Goal: Communication & Community: Share content

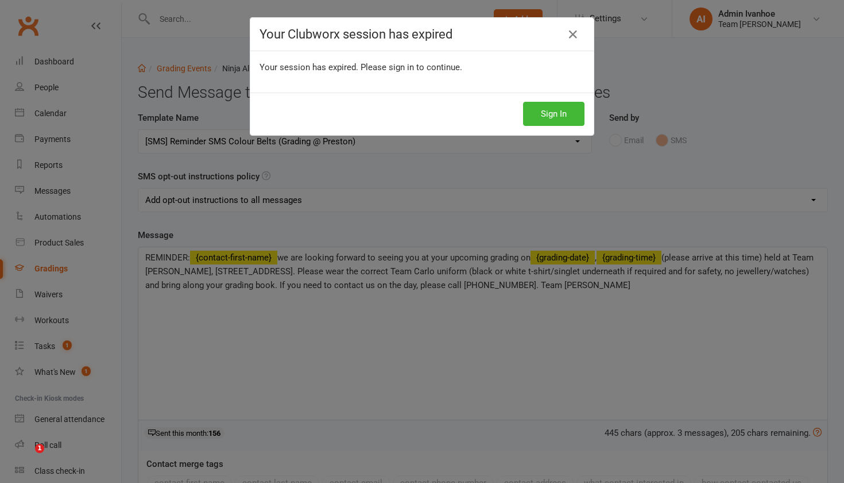
select select "22"
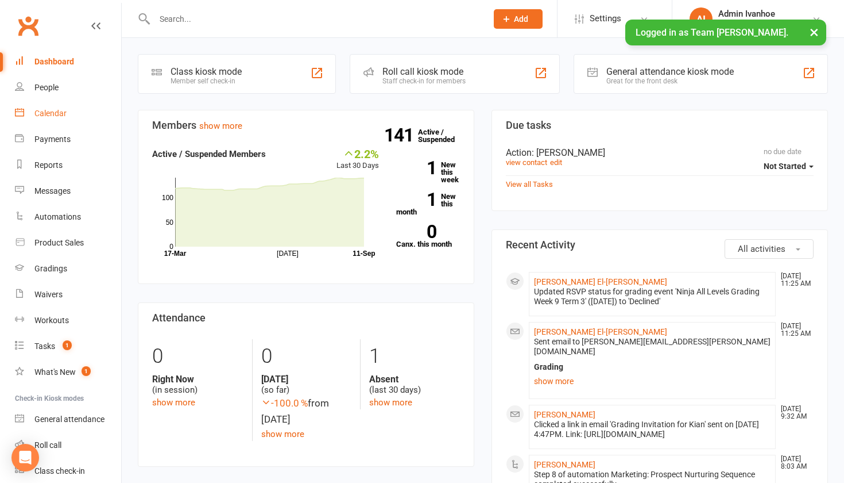
click at [60, 111] on div "Calendar" at bounding box center [50, 113] width 32 height 9
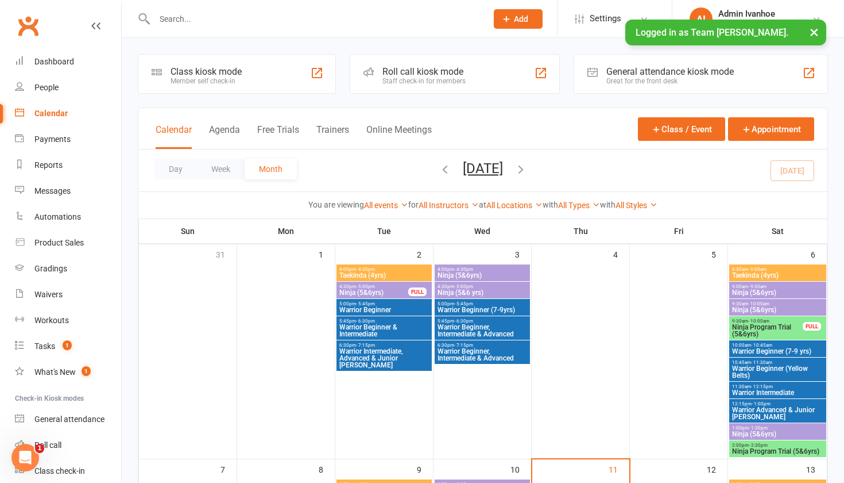
click at [188, 16] on input "text" at bounding box center [315, 19] width 328 height 16
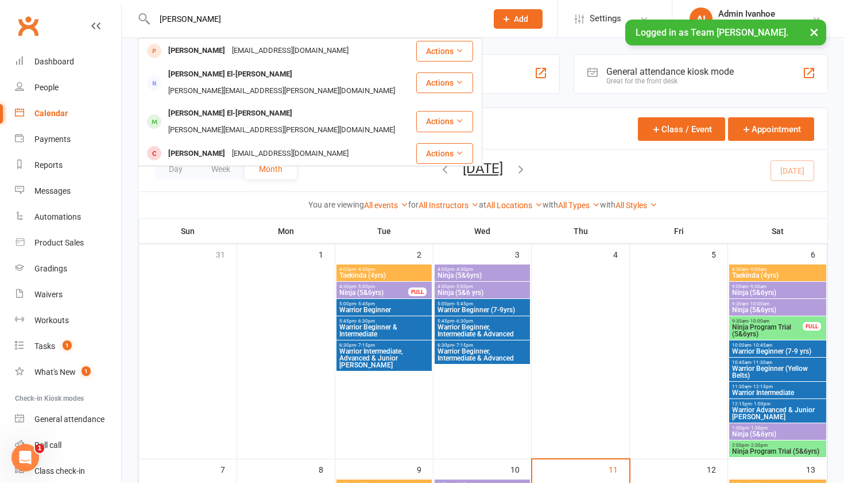
type input "[PERSON_NAME]"
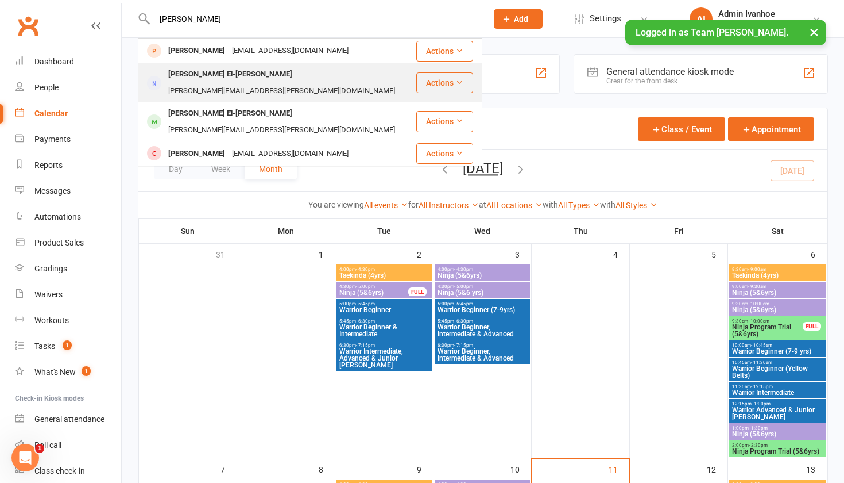
drag, startPoint x: 193, startPoint y: 37, endPoint x: 179, endPoint y: 79, distance: 43.8
click at [179, 79] on div "[PERSON_NAME] El-[PERSON_NAME]" at bounding box center [230, 74] width 131 height 17
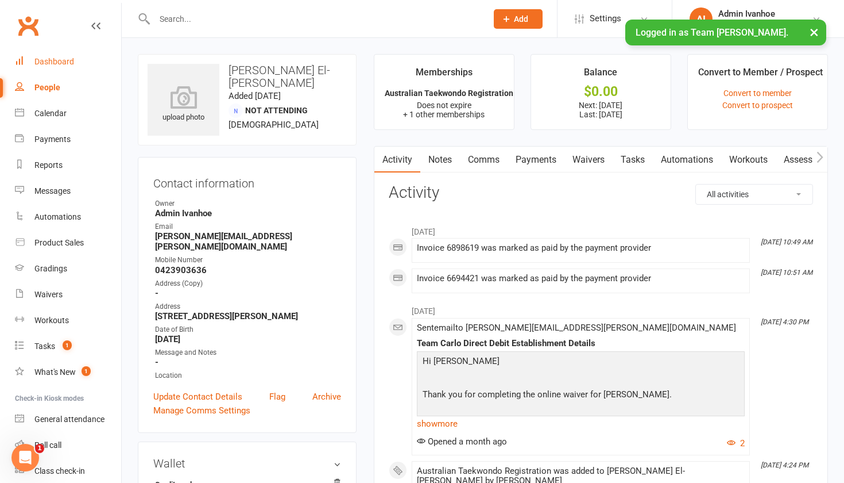
click at [62, 59] on div "Dashboard" at bounding box center [54, 61] width 40 height 9
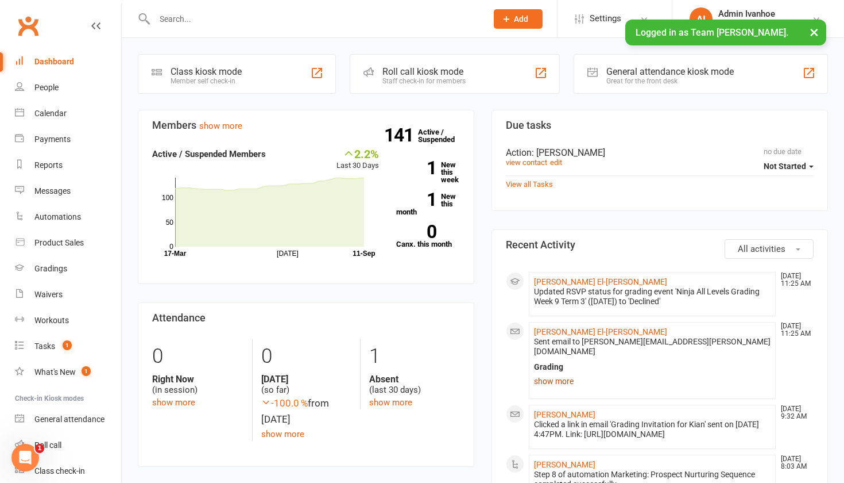
click at [547, 373] on link "show more" at bounding box center [652, 381] width 237 height 16
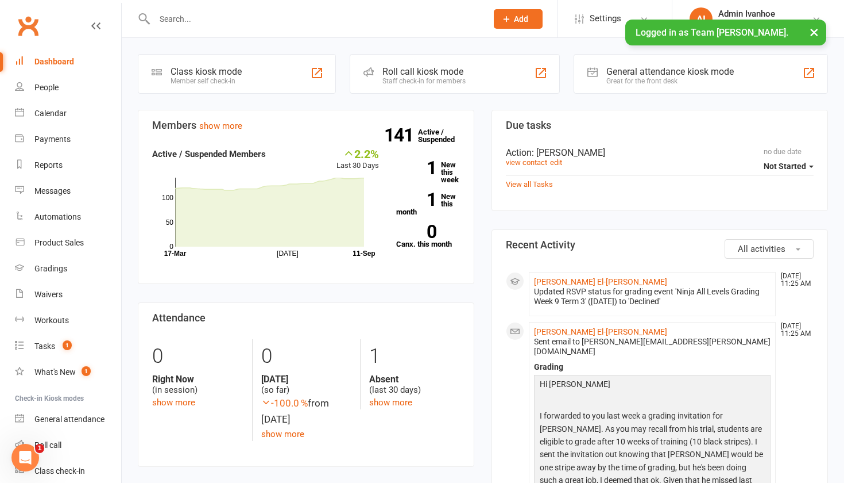
click at [361, 271] on section "Members show more 2.2% Last 30 Days Active / Suspended Members [DATE] Month [DA…" at bounding box center [306, 197] width 337 height 174
click at [55, 114] on div "Calendar" at bounding box center [50, 113] width 32 height 9
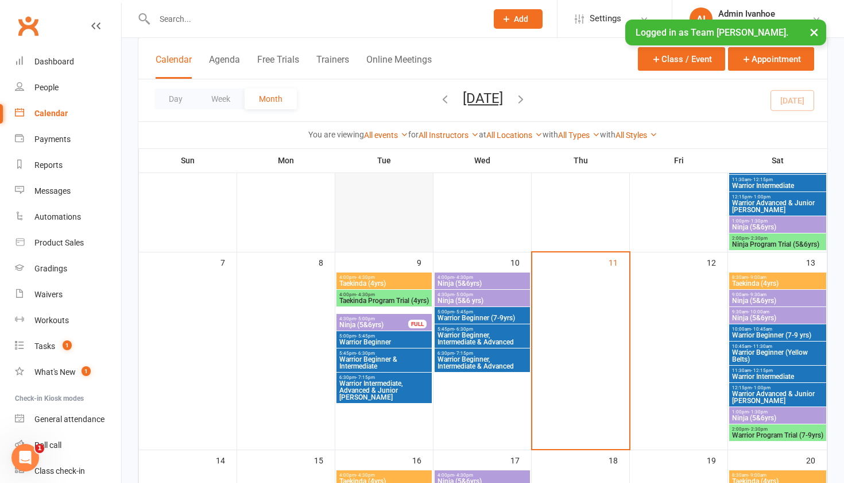
scroll to position [210, 0]
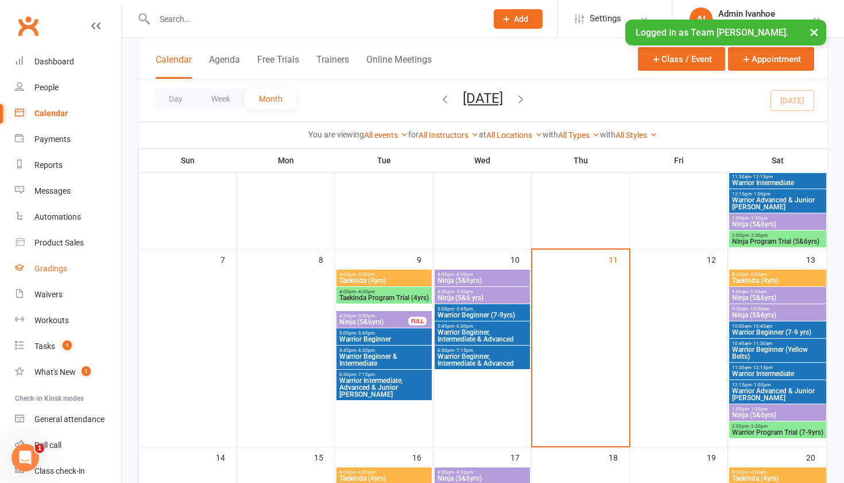
click at [31, 264] on link "Gradings" at bounding box center [68, 269] width 106 height 26
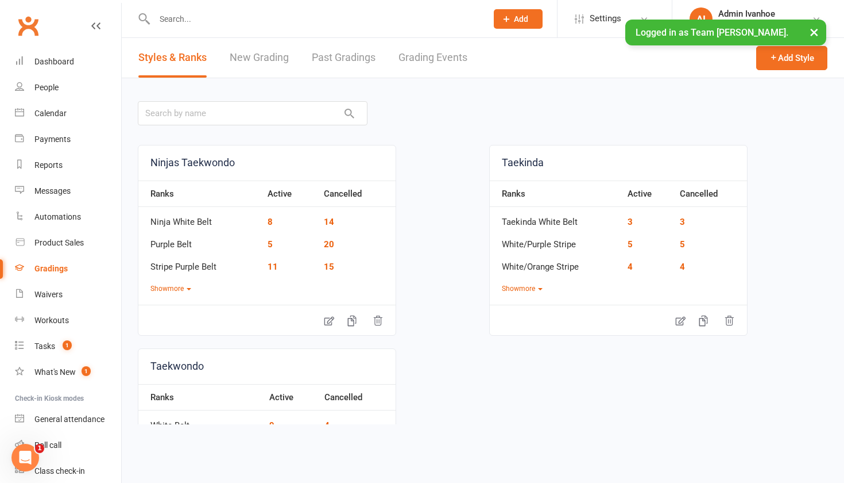
click at [435, 48] on link "Grading Events" at bounding box center [433, 58] width 69 height 40
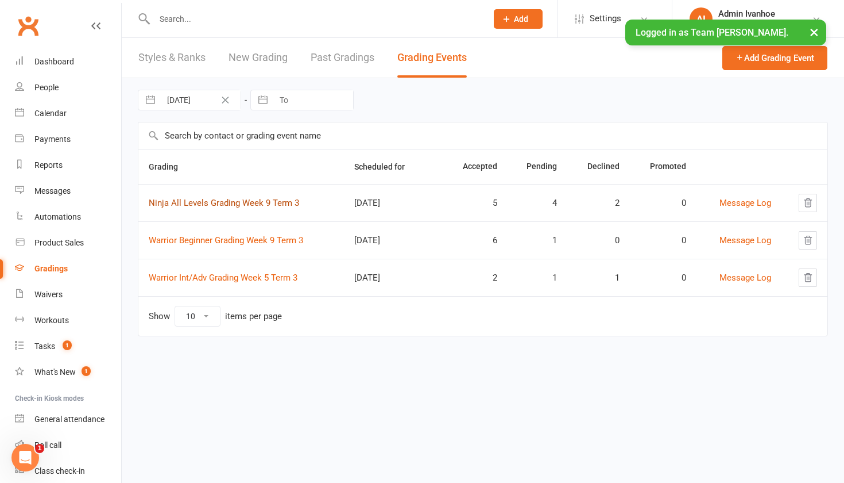
click at [206, 200] on link "Ninja All Levels Grading Week 9 Term 3" at bounding box center [224, 203] width 151 height 10
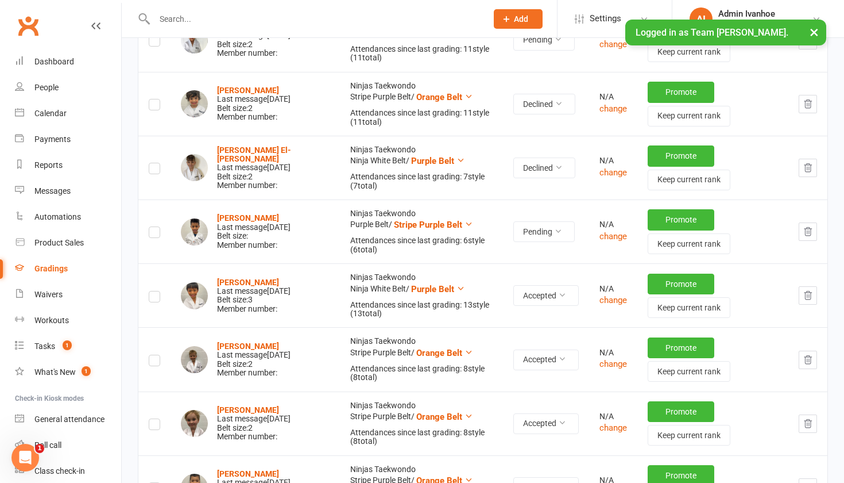
scroll to position [386, 0]
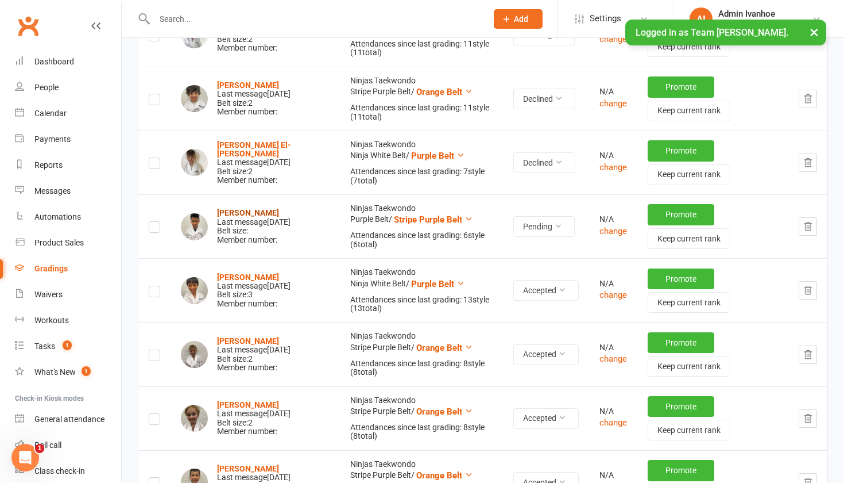
click at [249, 211] on strong "[PERSON_NAME]" at bounding box center [248, 212] width 62 height 9
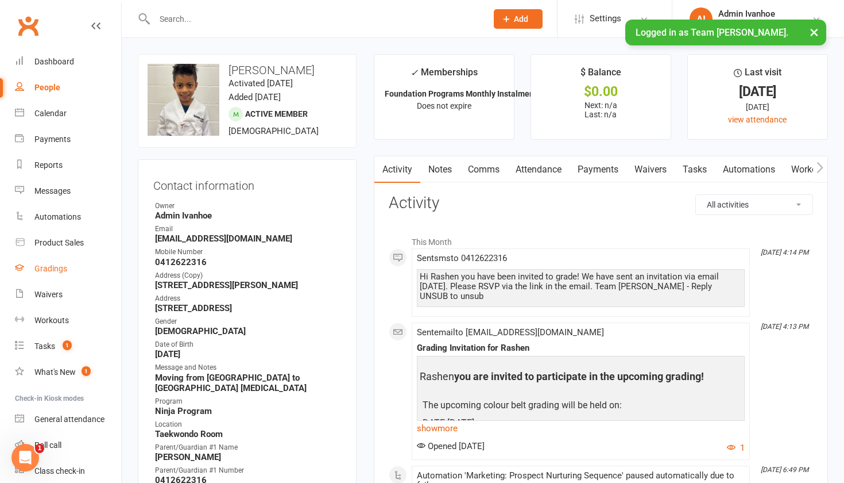
click at [40, 272] on div "Gradings" at bounding box center [50, 268] width 33 height 9
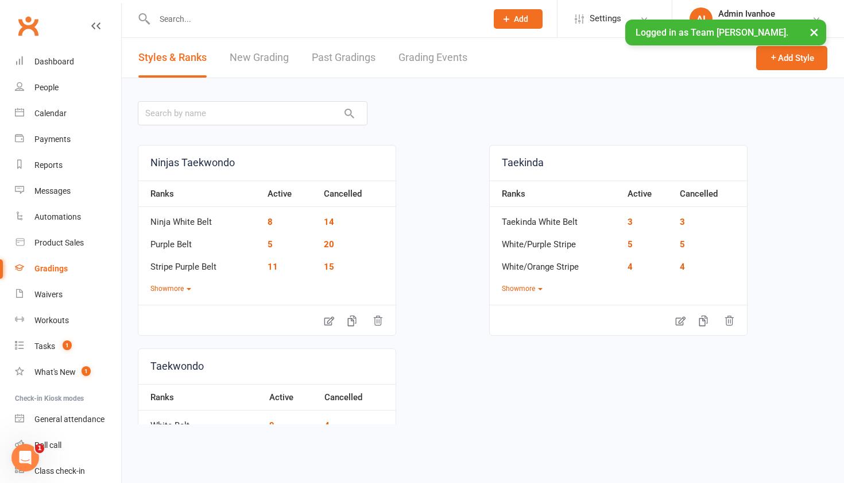
click at [455, 61] on link "Grading Events" at bounding box center [433, 58] width 69 height 40
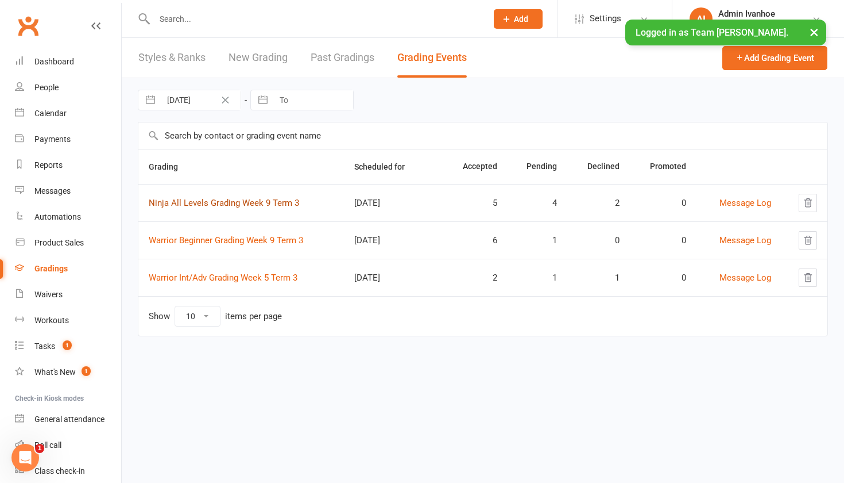
click at [271, 200] on link "Ninja All Levels Grading Week 9 Term 3" at bounding box center [224, 203] width 151 height 10
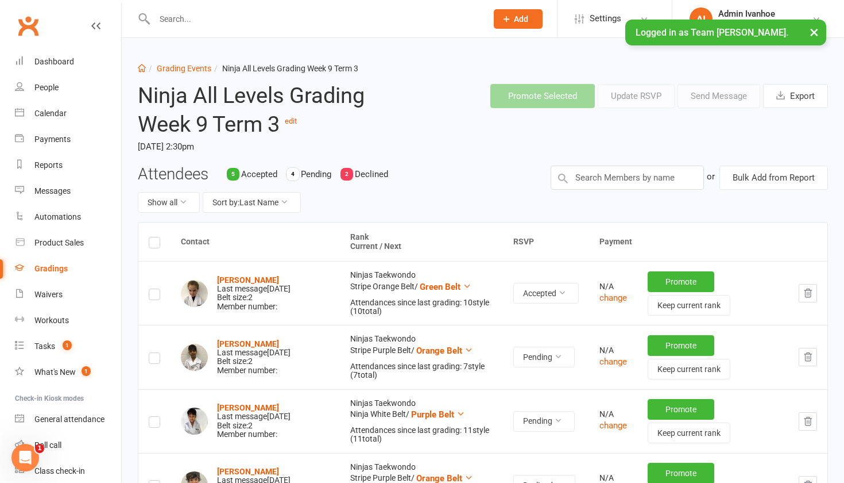
click at [158, 360] on label at bounding box center [154, 360] width 11 height 0
click at [158, 353] on input "checkbox" at bounding box center [154, 353] width 11 height 0
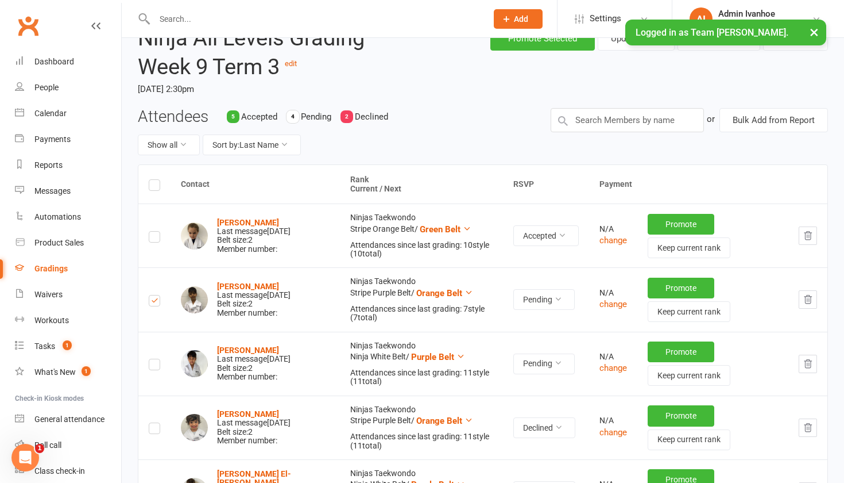
scroll to position [67, 0]
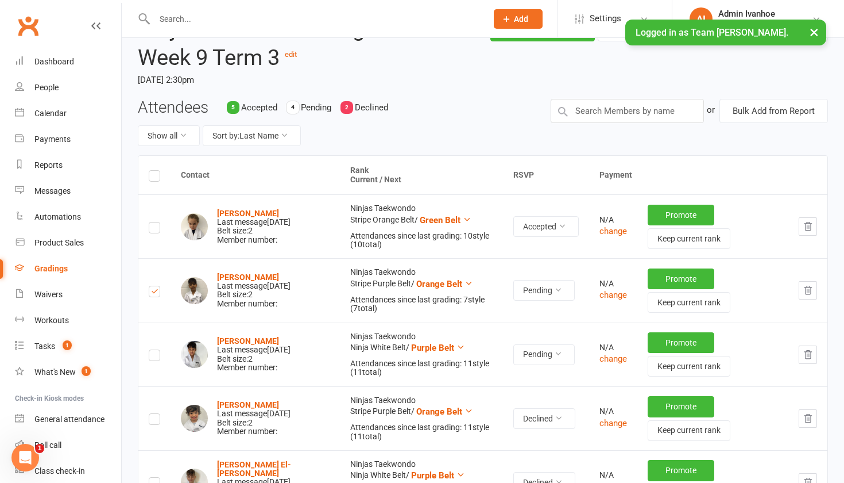
click at [156, 357] on label at bounding box center [154, 357] width 11 height 0
click at [156, 350] on input "checkbox" at bounding box center [154, 350] width 11 height 0
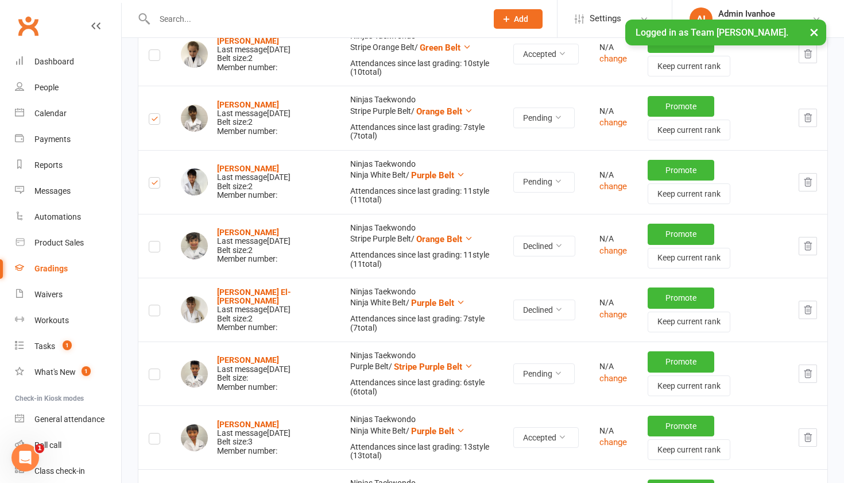
scroll to position [241, 0]
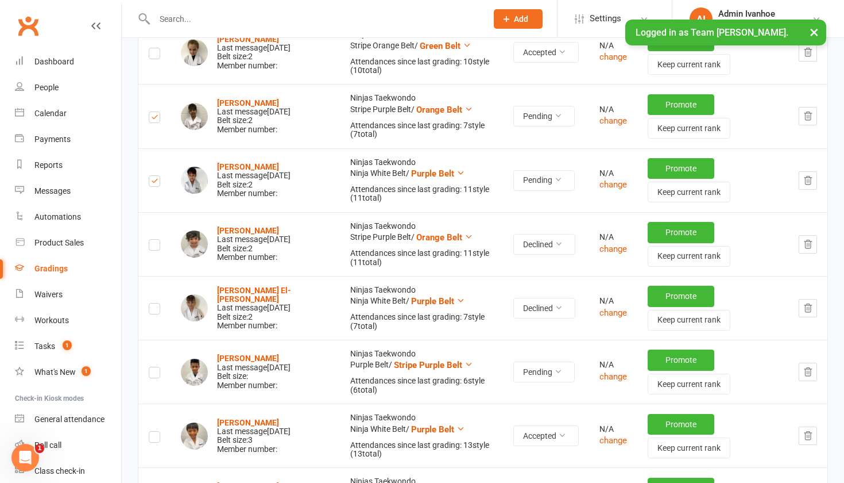
click at [152, 374] on label at bounding box center [154, 374] width 11 height 0
click at [152, 367] on input "checkbox" at bounding box center [154, 367] width 11 height 0
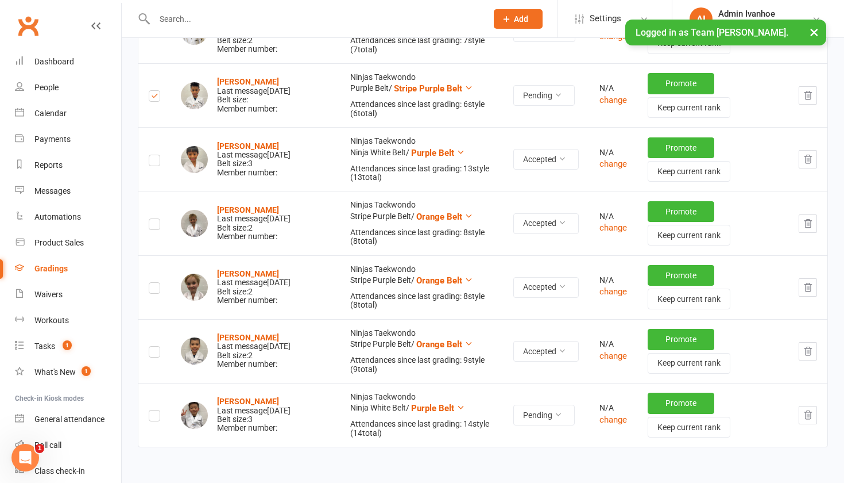
scroll to position [535, 0]
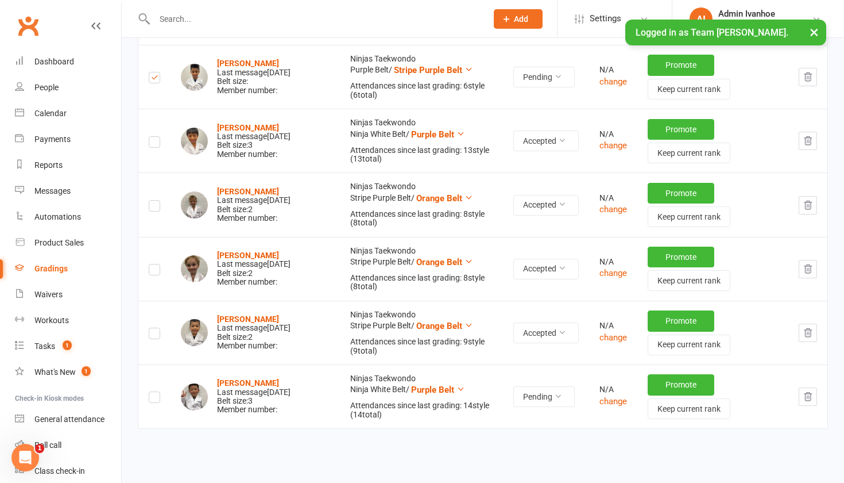
click at [154, 399] on label at bounding box center [154, 399] width 11 height 0
click at [154, 392] on input "checkbox" at bounding box center [154, 392] width 11 height 0
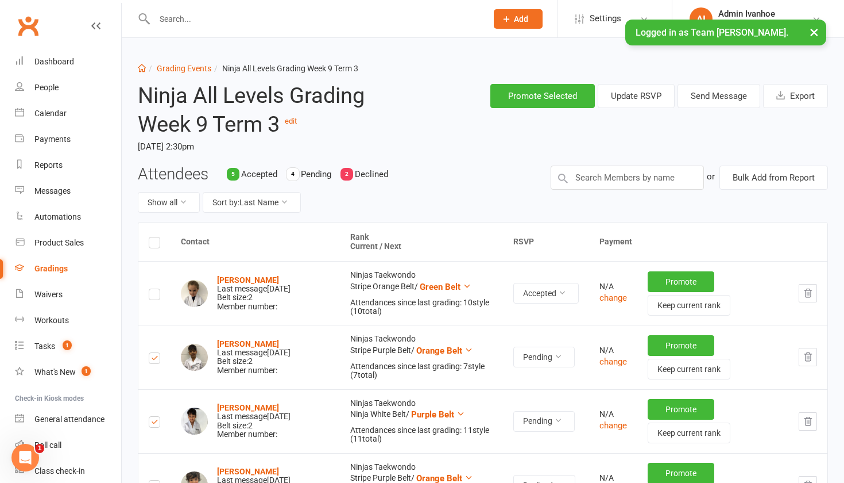
scroll to position [0, 0]
click at [714, 101] on button "Send Message" at bounding box center [719, 96] width 83 height 24
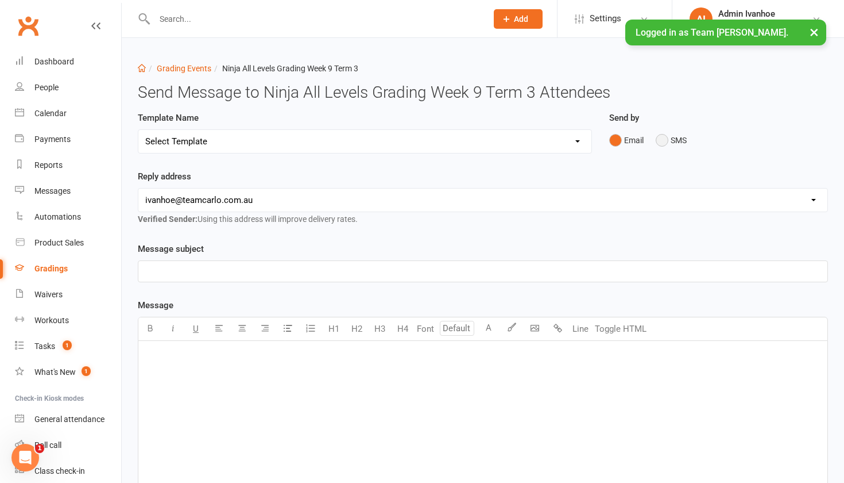
click at [662, 142] on button "SMS" at bounding box center [671, 140] width 31 height 22
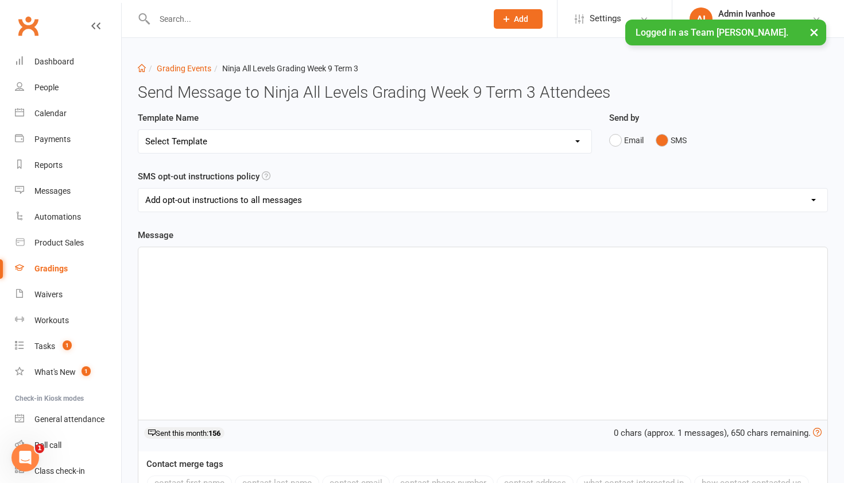
select select "0"
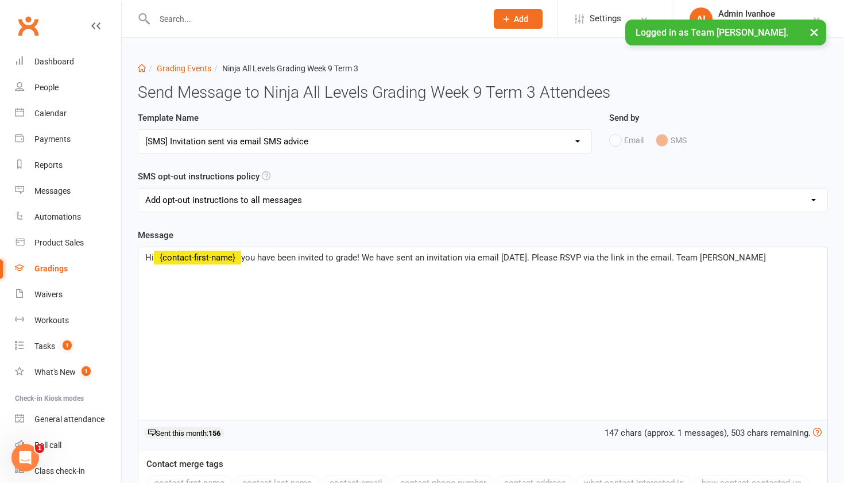
click at [514, 259] on span "you have been invited to grade! We have sent an invitation via email [DATE]. Pl…" at bounding box center [503, 257] width 525 height 10
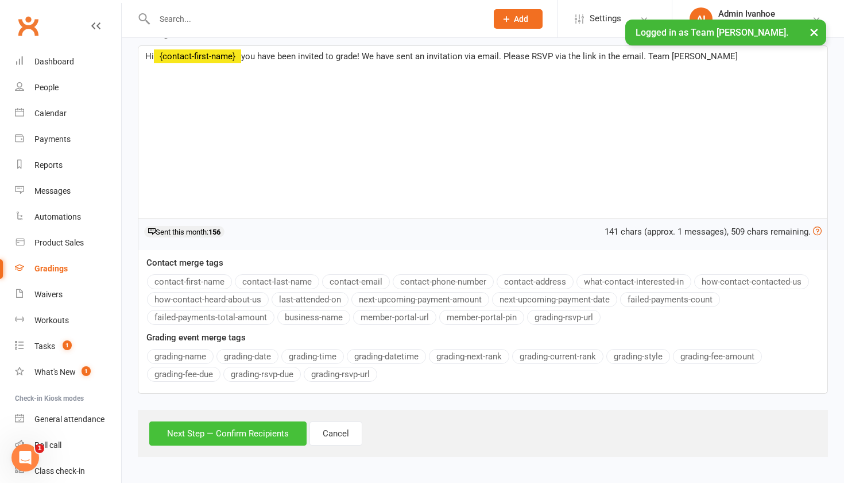
scroll to position [210, 0]
click at [295, 422] on button "Next Step — Confirm Recipients" at bounding box center [227, 433] width 157 height 24
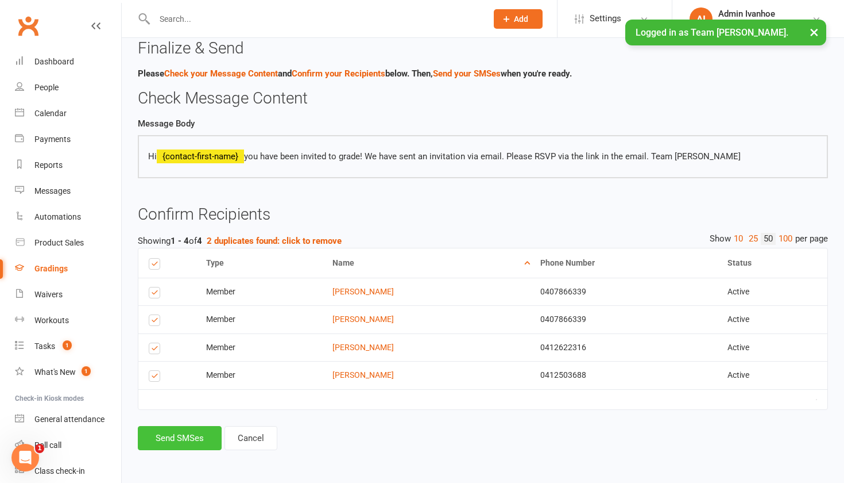
click at [164, 426] on button "Send SMSes" at bounding box center [180, 438] width 84 height 24
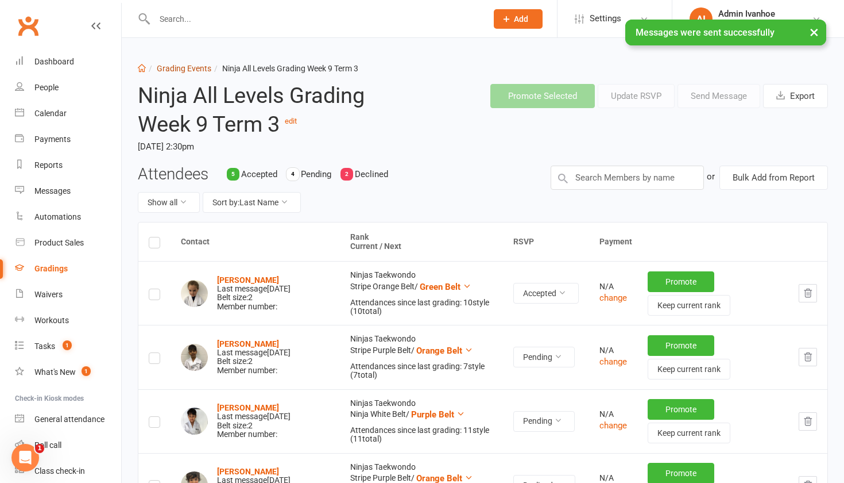
click at [191, 68] on link "Grading Events" at bounding box center [184, 68] width 55 height 9
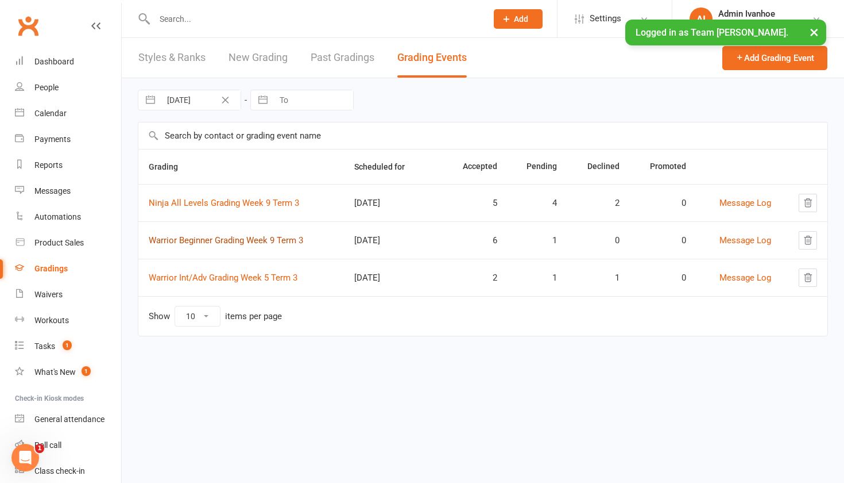
click at [265, 242] on link "Warrior Beginner Grading Week 9 Term 3" at bounding box center [226, 240] width 155 height 10
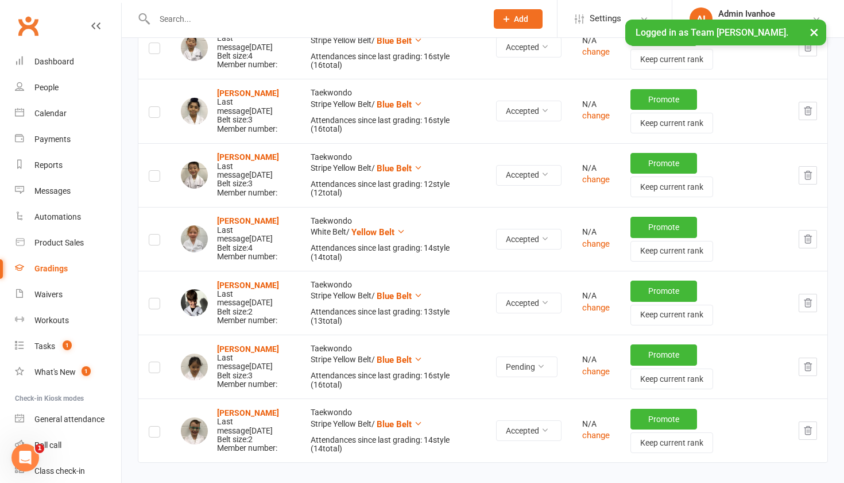
scroll to position [246, 0]
click at [154, 368] on label at bounding box center [154, 368] width 11 height 0
click at [154, 361] on input "checkbox" at bounding box center [154, 361] width 11 height 0
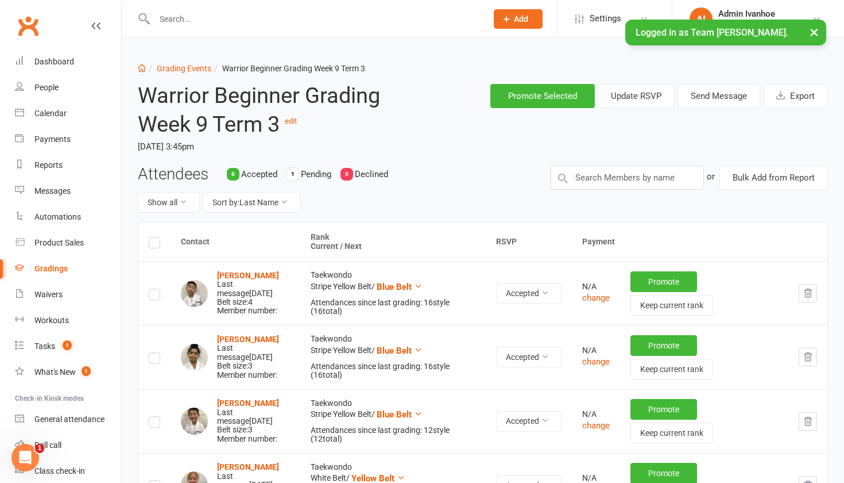
scroll to position [0, 0]
click at [200, 65] on link "Grading Events" at bounding box center [184, 68] width 55 height 9
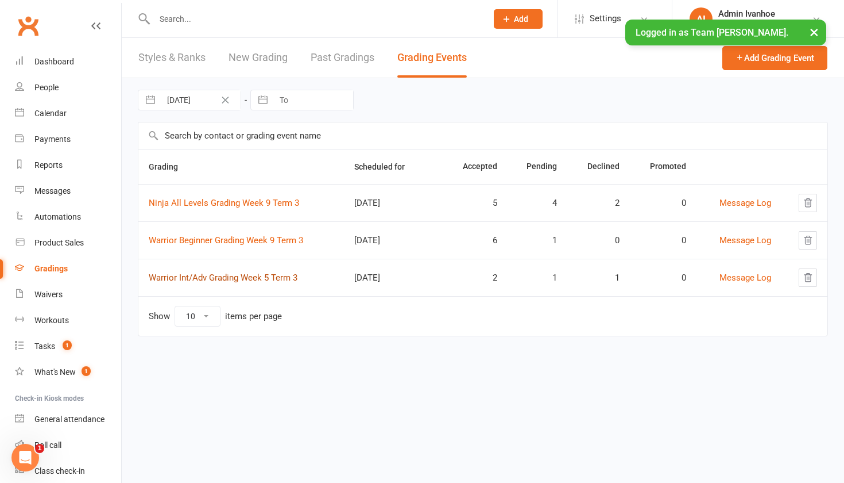
click at [207, 279] on link "Warrior Int/Adv Grading Week 5 Term 3" at bounding box center [223, 277] width 149 height 10
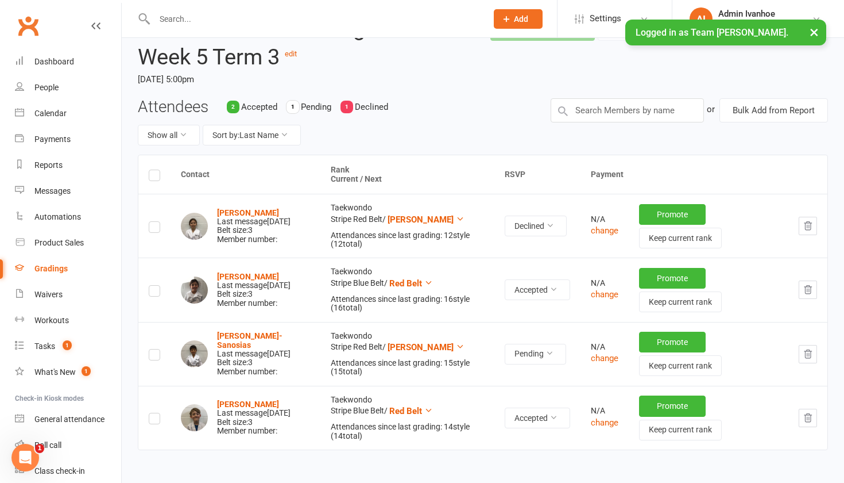
scroll to position [67, 0]
click at [78, 45] on div "Clubworx" at bounding box center [60, 32] width 121 height 43
